Goal: Task Accomplishment & Management: Use online tool/utility

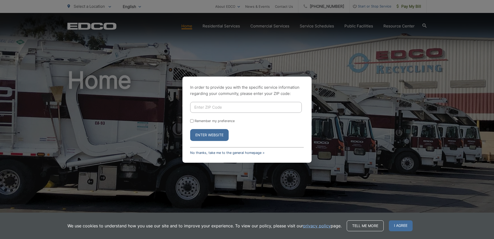
click at [215, 153] on link "No thanks, take me to the general homepage >" at bounding box center [227, 153] width 74 height 4
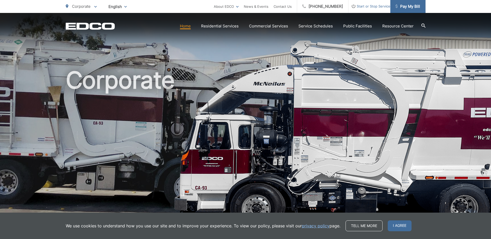
click at [406, 8] on span "Pay My Bill" at bounding box center [407, 6] width 25 height 6
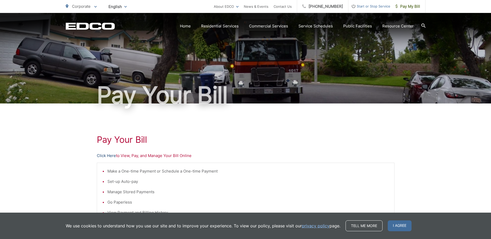
click at [108, 155] on link "Click Here" at bounding box center [106, 156] width 19 height 6
